Goal: Task Accomplishment & Management: Use online tool/utility

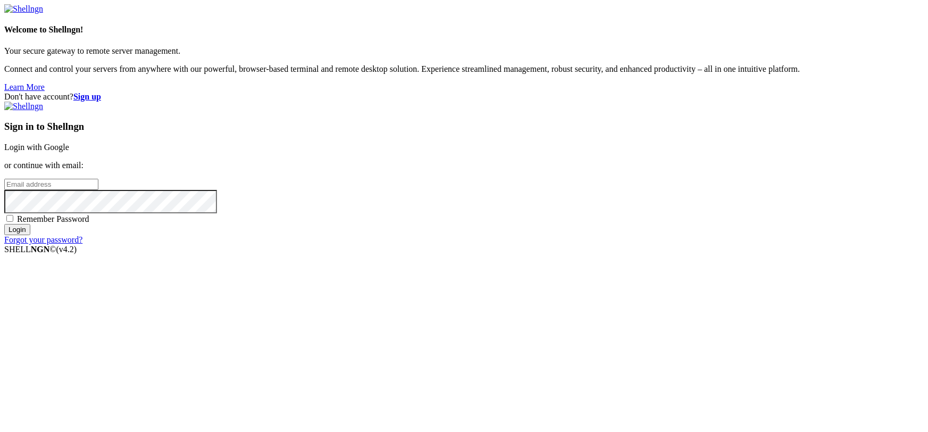
type input "[EMAIL_ADDRESS][DOMAIN_NAME]"
click at [69, 152] on link "Login with Google" at bounding box center [36, 147] width 65 height 9
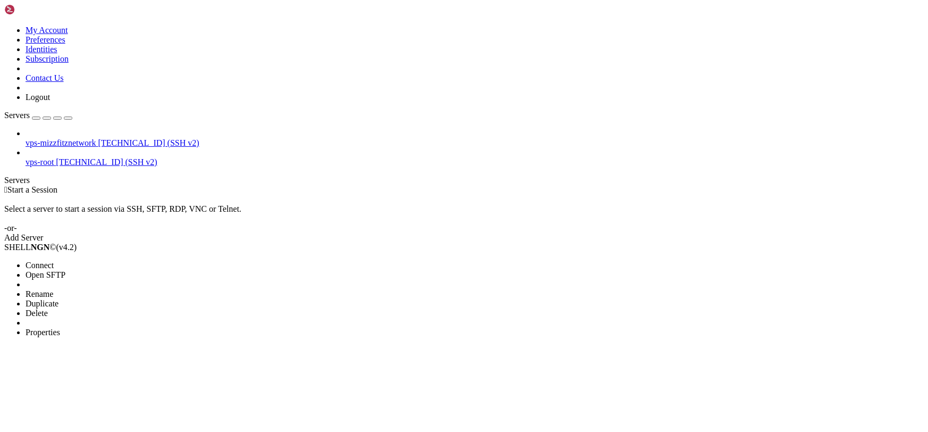
click at [54, 261] on span "Connect" at bounding box center [40, 265] width 28 height 9
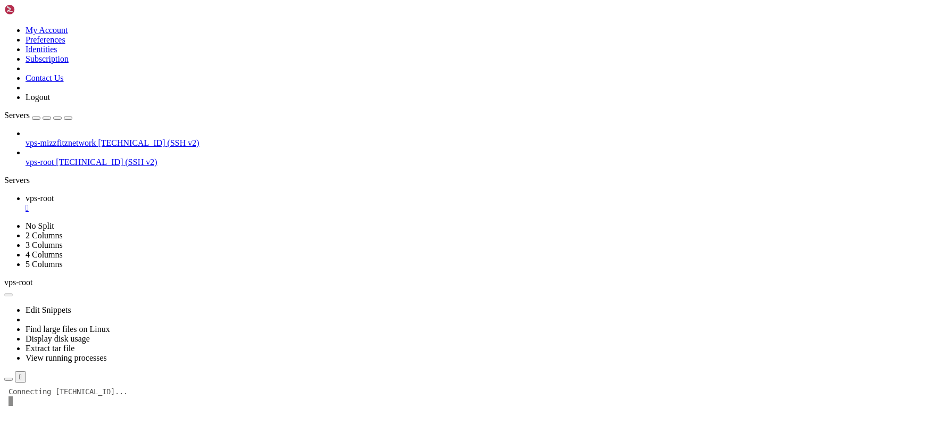
click at [190, 203] on div "" at bounding box center [475, 208] width 898 height 10
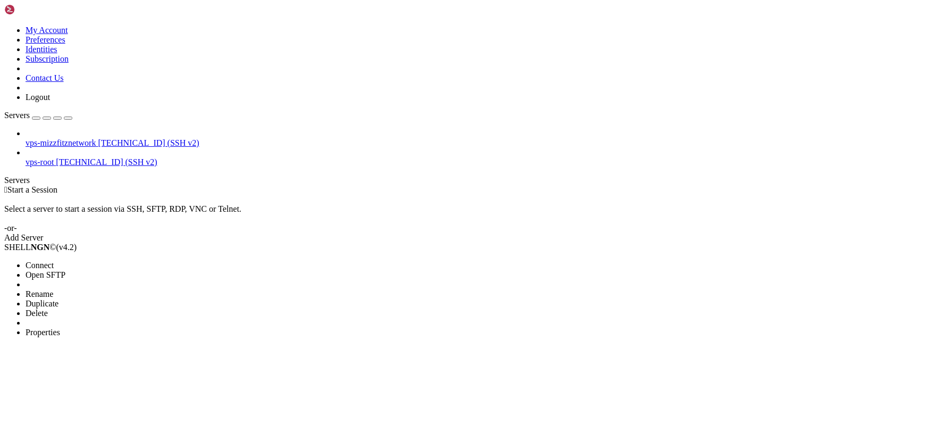
drag, startPoint x: 37, startPoint y: 92, endPoint x: 58, endPoint y: 90, distance: 20.9
drag, startPoint x: 96, startPoint y: 105, endPoint x: 306, endPoint y: 102, distance: 209.6
click at [96, 261] on li "Connect" at bounding box center [74, 266] width 97 height 10
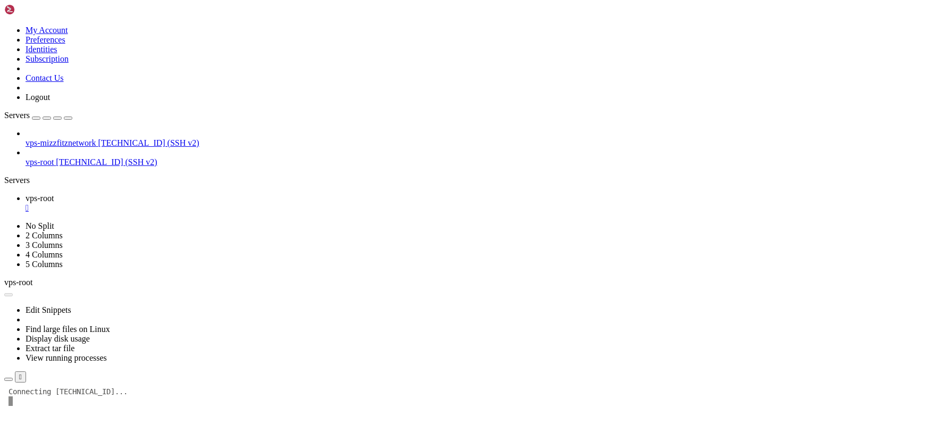
click at [189, 203] on div "" at bounding box center [475, 208] width 898 height 10
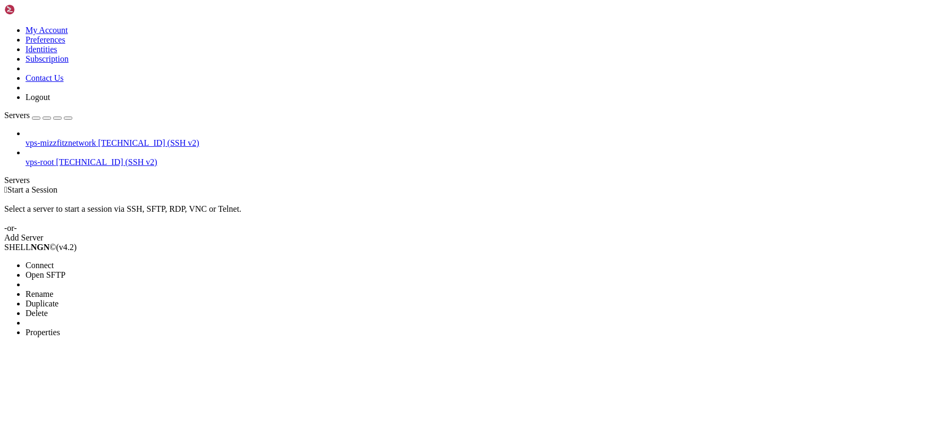
click at [54, 261] on span "Connect" at bounding box center [40, 265] width 28 height 9
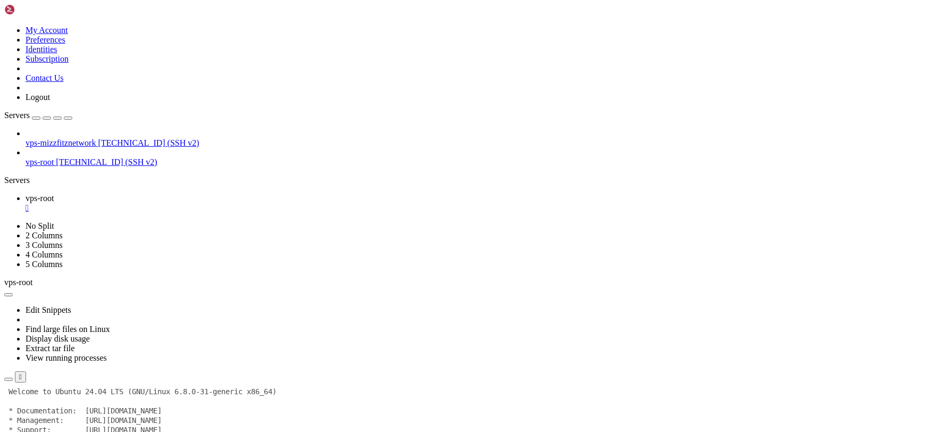
click at [19, 399] on div "button" at bounding box center [19, 399] width 0 height 0
drag, startPoint x: 618, startPoint y: 676, endPoint x: 613, endPoint y: 671, distance: 6.4
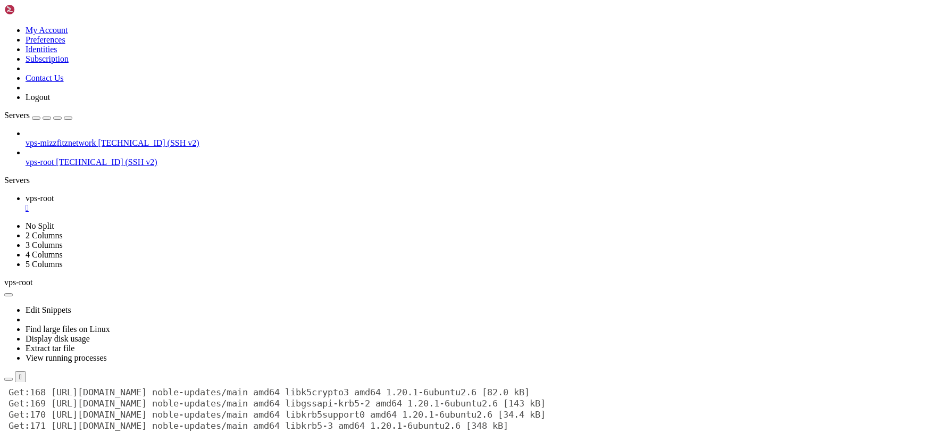
scroll to position [3251, 0]
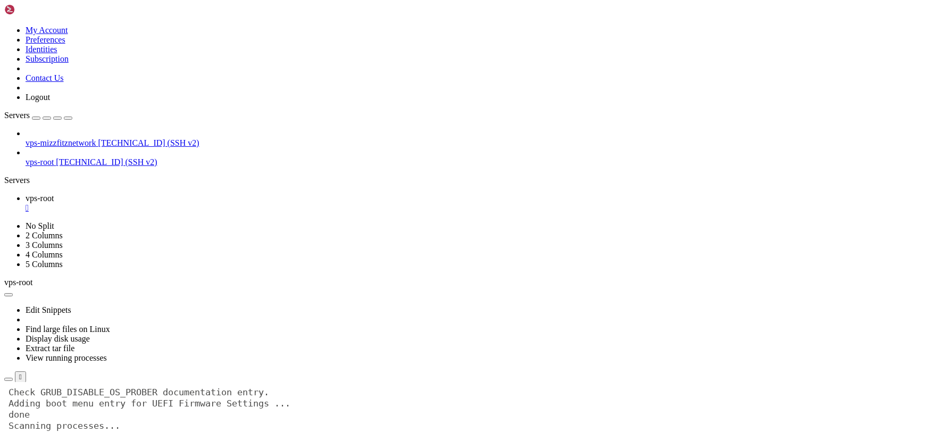
scroll to position [16978, 0]
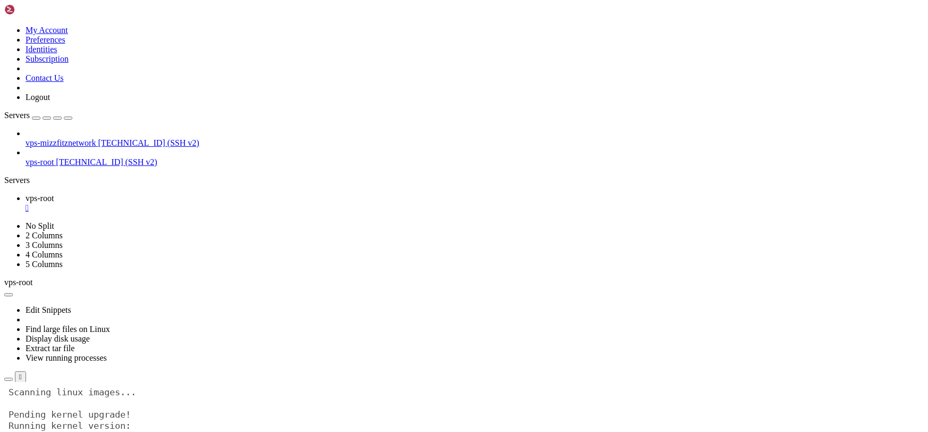
scroll to position [17035, 0]
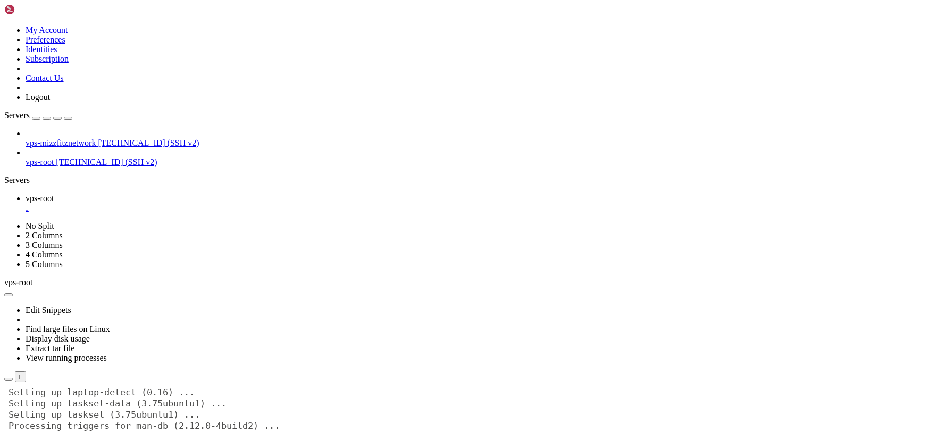
scroll to position [17727, 0]
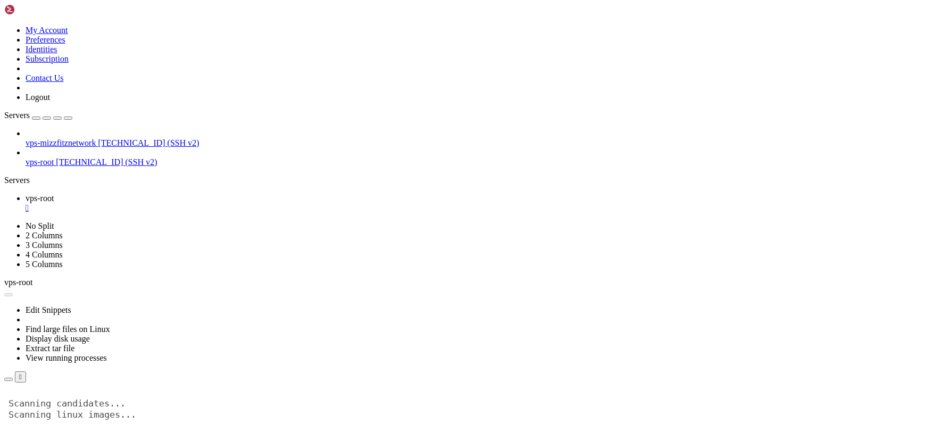
click at [47, 403] on button "Reconnect" at bounding box center [25, 408] width 43 height 11
click at [189, 203] on div "" at bounding box center [475, 208] width 898 height 10
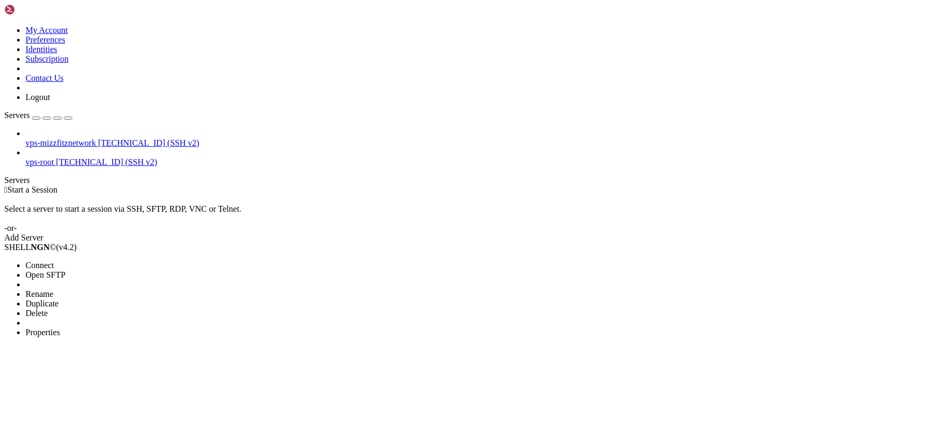
click at [54, 261] on span "Connect" at bounding box center [40, 265] width 28 height 9
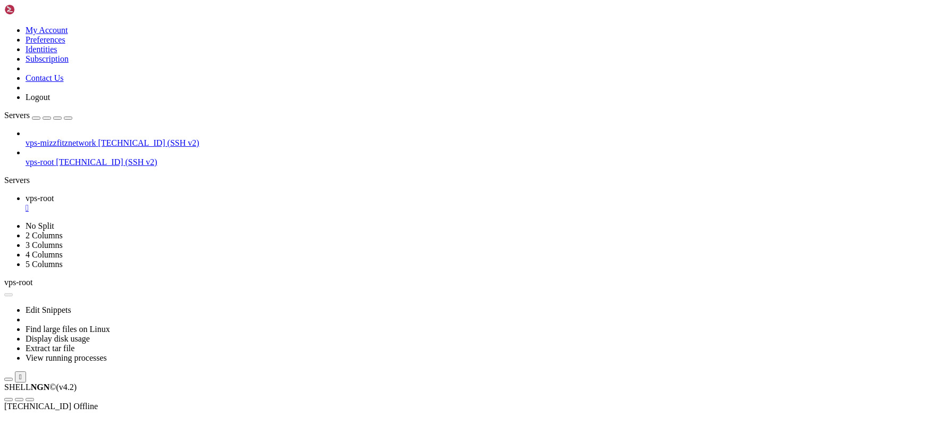
scroll to position [0, 0]
click at [189, 203] on div "" at bounding box center [475, 208] width 898 height 10
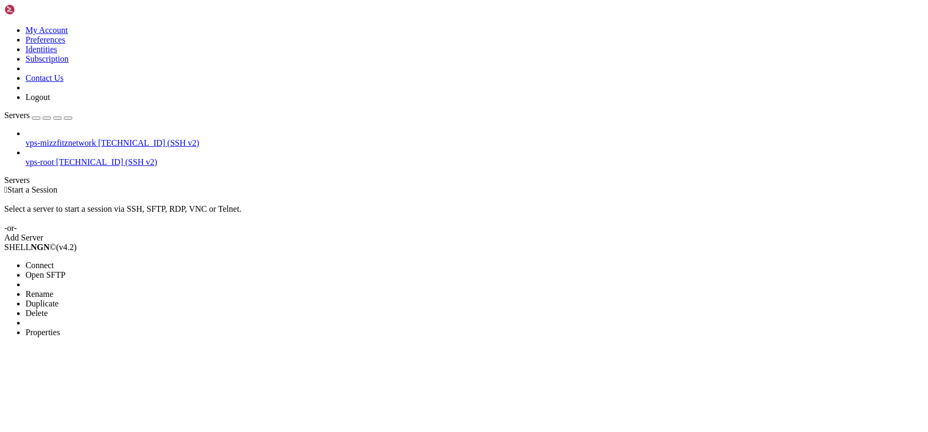
click at [109, 261] on li "Connect" at bounding box center [74, 266] width 97 height 10
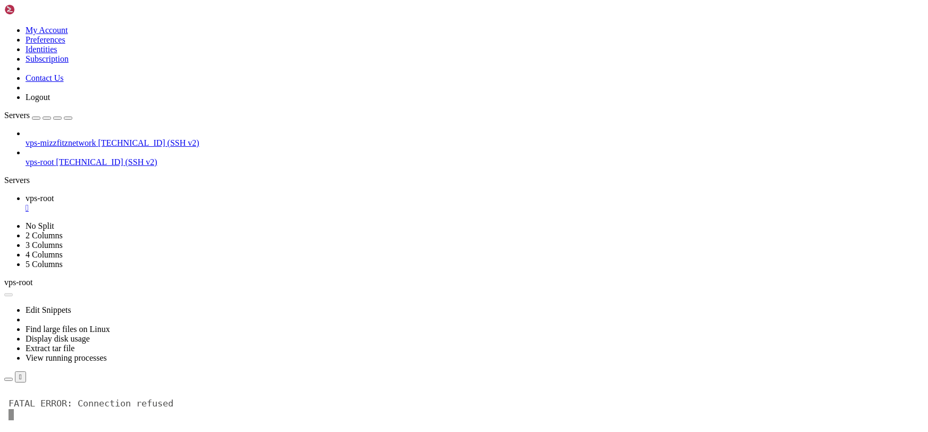
click at [47, 403] on button "Reconnect" at bounding box center [25, 408] width 43 height 11
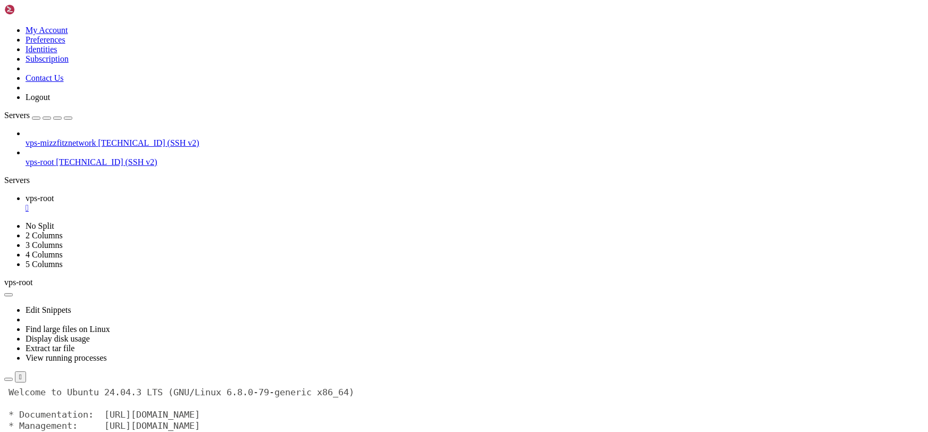
drag, startPoint x: 456, startPoint y: 587, endPoint x: 562, endPoint y: 690, distance: 148.2
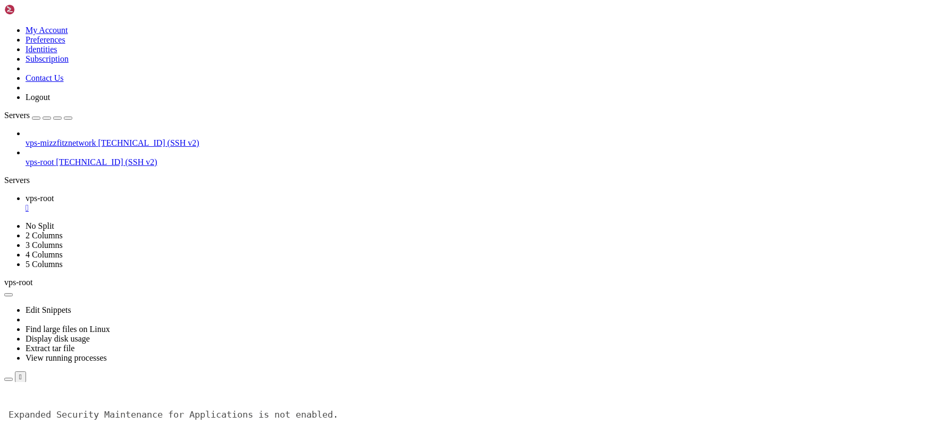
scroll to position [134, 0]
drag, startPoint x: 649, startPoint y: 591, endPoint x: 386, endPoint y: 548, distance: 266.4
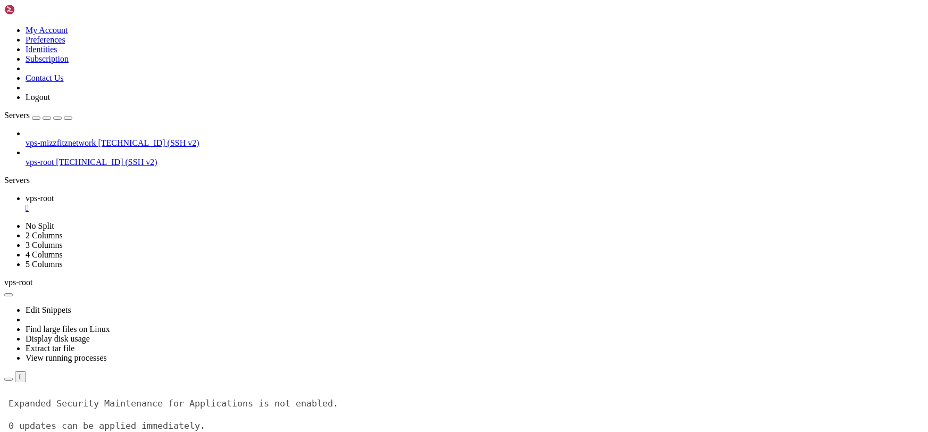
scroll to position [145, 0]
drag, startPoint x: 649, startPoint y: 623, endPoint x: 519, endPoint y: 588, distance: 135.0
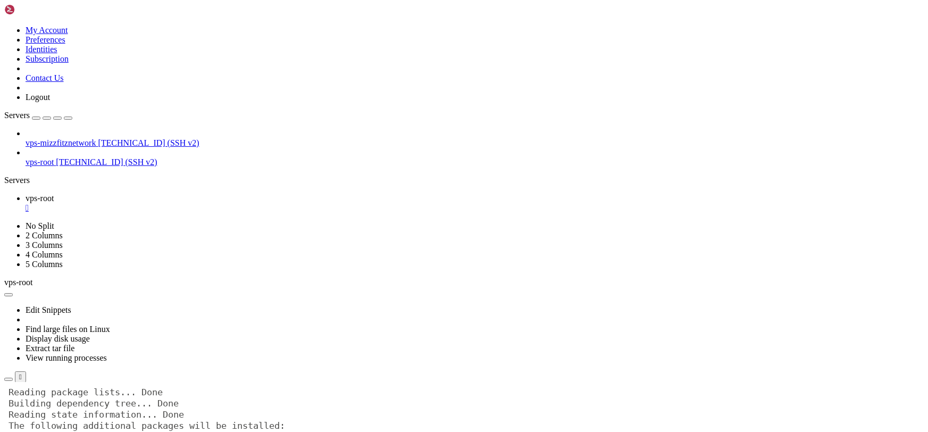
scroll to position [547, 0]
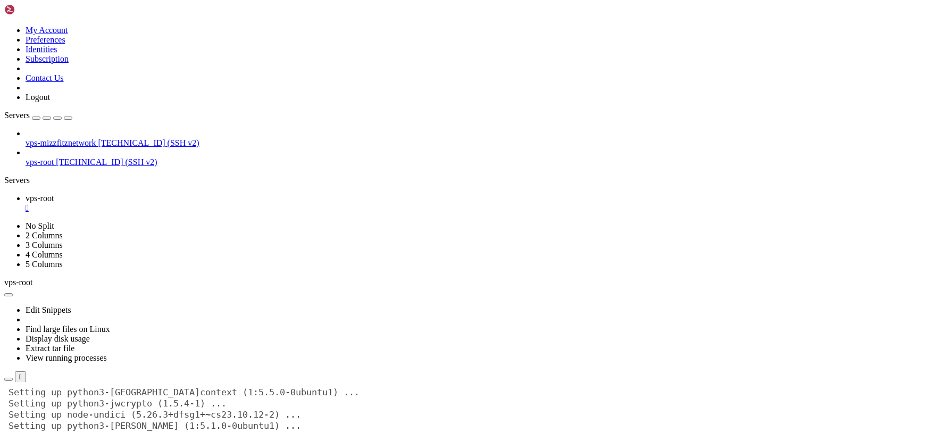
drag, startPoint x: 595, startPoint y: 621, endPoint x: 494, endPoint y: 666, distance: 110.2
drag, startPoint x: 520, startPoint y: 708, endPoint x: 329, endPoint y: 643, distance: 202.4
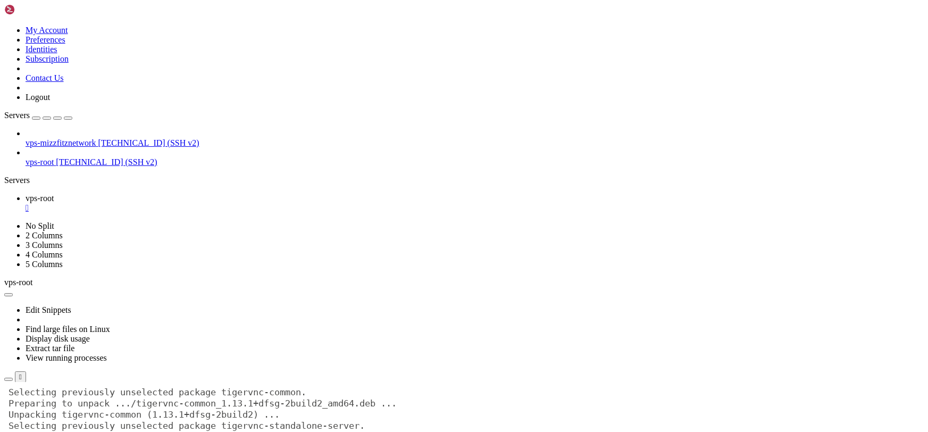
drag, startPoint x: 660, startPoint y: 648, endPoint x: 468, endPoint y: 561, distance: 210.6
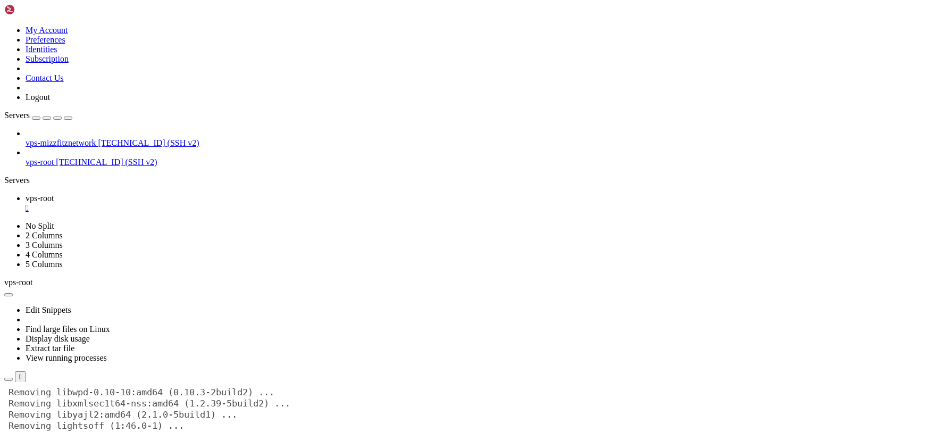
scroll to position [19447, 0]
click at [186, 203] on div "" at bounding box center [475, 208] width 898 height 10
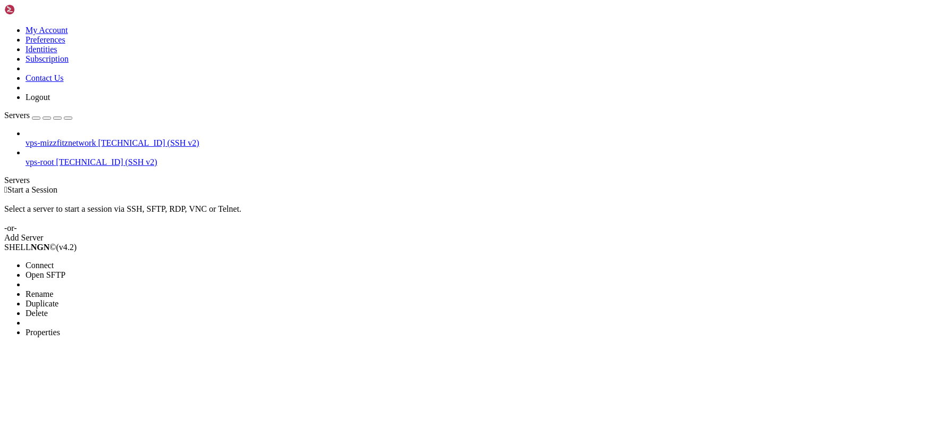
click at [54, 261] on span "Connect" at bounding box center [40, 265] width 28 height 9
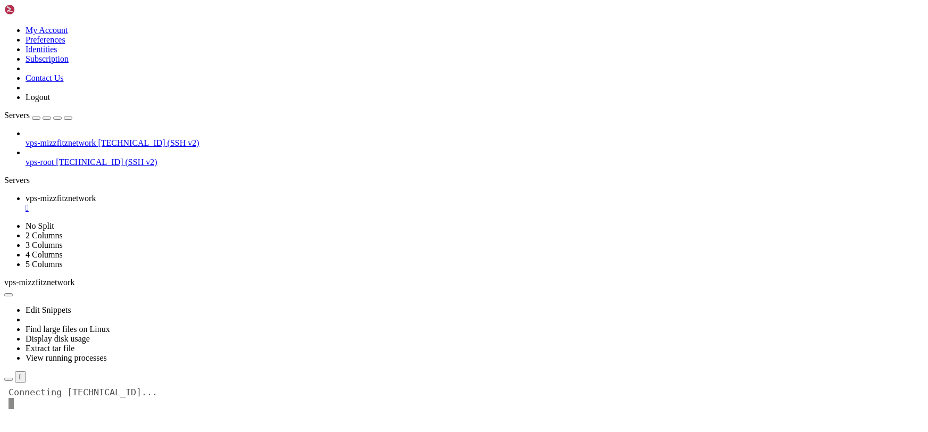
scroll to position [22, 0]
drag, startPoint x: 553, startPoint y: 612, endPoint x: 434, endPoint y: 634, distance: 121.1
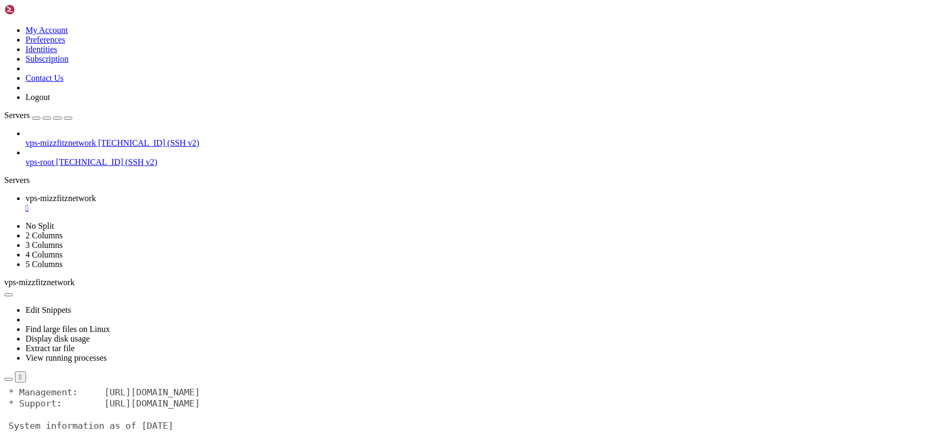
scroll to position [44, 0]
drag, startPoint x: 446, startPoint y: 630, endPoint x: 405, endPoint y: 653, distance: 46.4
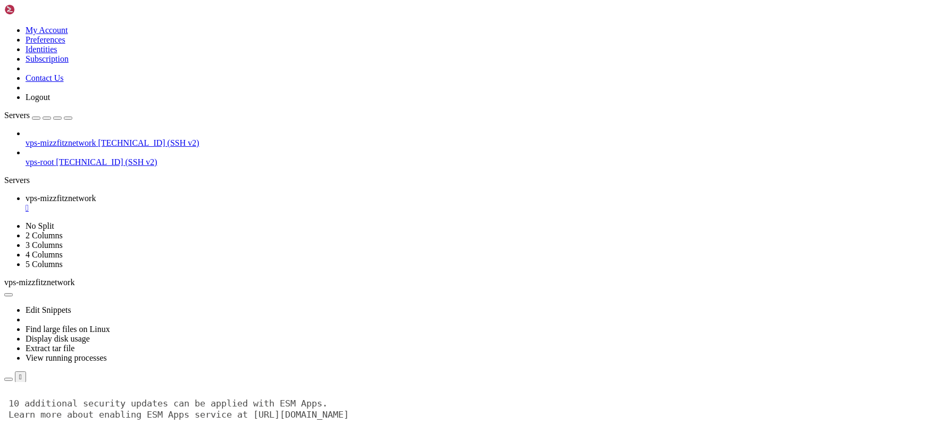
scroll to position [190, 0]
drag, startPoint x: 641, startPoint y: 580, endPoint x: 634, endPoint y: 573, distance: 9.8
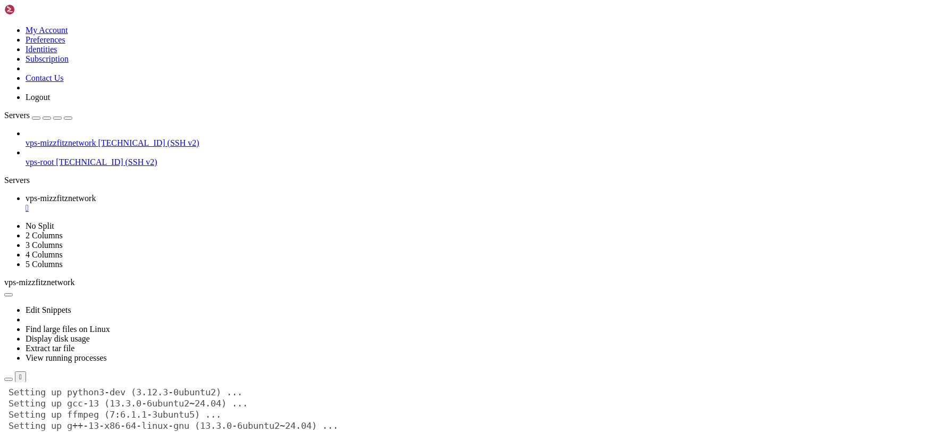
scroll to position [4390, 0]
